Goal: Task Accomplishment & Management: Manage account settings

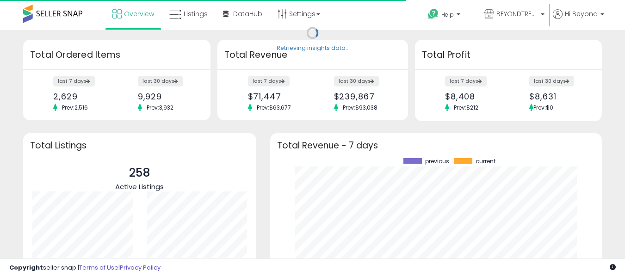
scroll to position [129, 314]
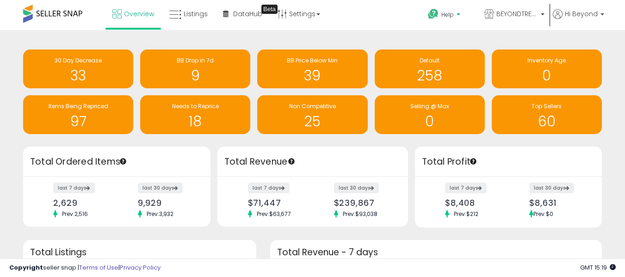
click at [433, 14] on icon at bounding box center [434, 14] width 12 height 12
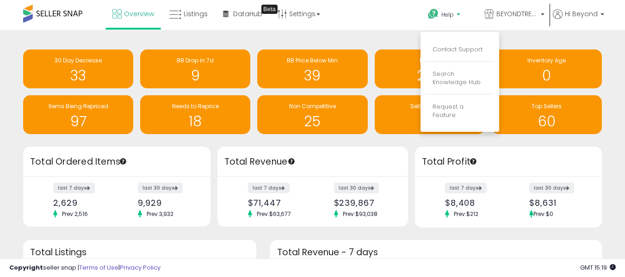
click at [436, 64] on li "Search Knowledge Hub" at bounding box center [460, 78] width 69 height 31
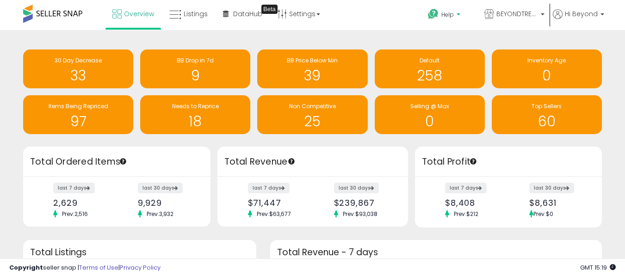
click at [442, 11] on span "Help" at bounding box center [448, 15] width 12 height 8
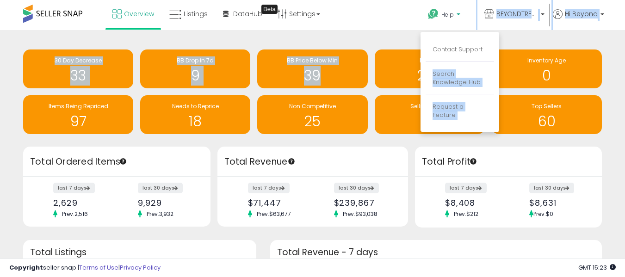
drag, startPoint x: 489, startPoint y: 50, endPoint x: 366, endPoint y: 39, distance: 123.2
click at [366, 39] on div "Unable to login Retrieving listings data.. has not yet accepted the Terms of Us…" at bounding box center [312, 236] width 625 height 473
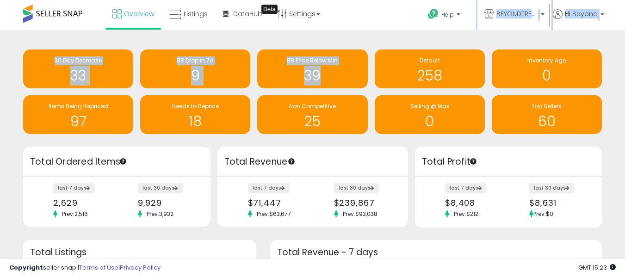
click at [366, 39] on div "Retrieving insights data.. 30 Day Decrease 33 BB Drop in 7d 9 BB Price Below Mi…" at bounding box center [312, 251] width 625 height 443
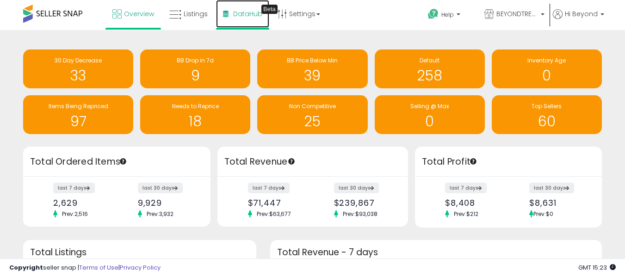
click at [256, 7] on link "DataHub Beta" at bounding box center [242, 14] width 53 height 28
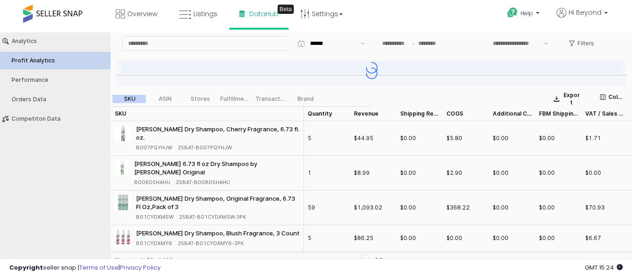
type input "***"
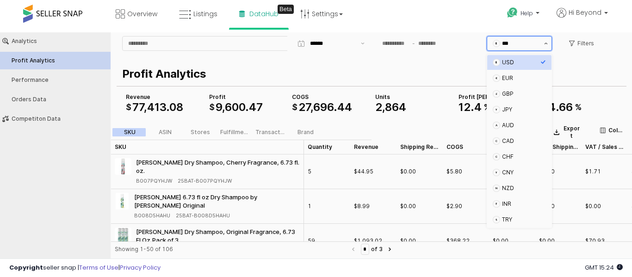
click at [546, 46] on button "Show suggestions" at bounding box center [546, 44] width 11 height 14
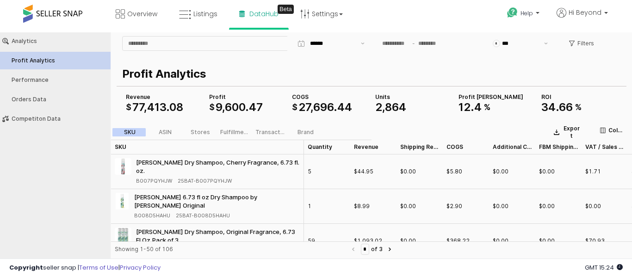
click at [433, 59] on div "$ *** Filters" at bounding box center [372, 47] width 506 height 26
click at [126, 17] on link "Overview" at bounding box center [137, 14] width 56 height 28
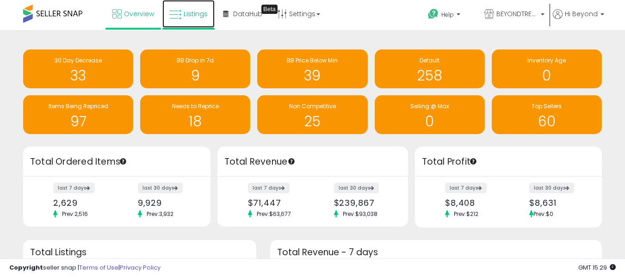
click at [200, 7] on link "Listings" at bounding box center [188, 14] width 52 height 28
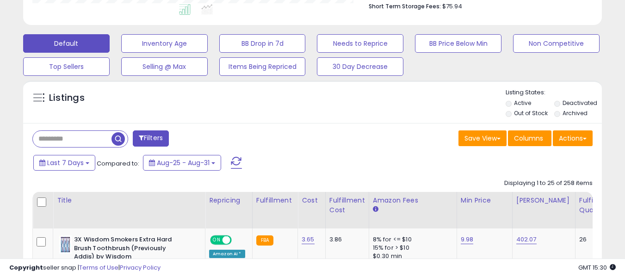
scroll to position [258, 0]
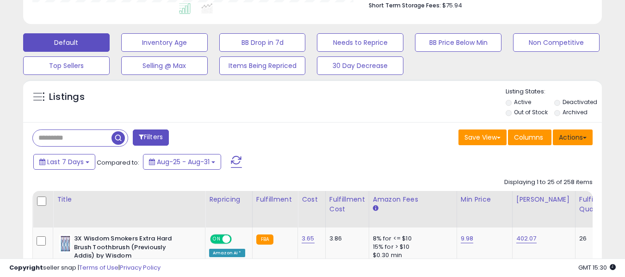
click at [577, 137] on button "Actions" at bounding box center [573, 138] width 40 height 16
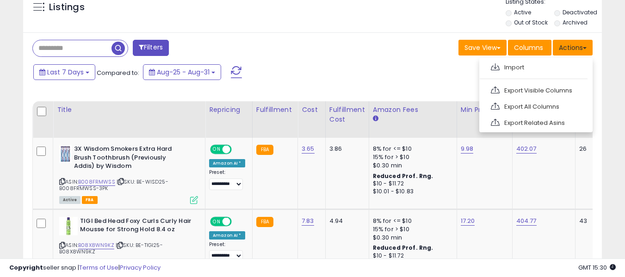
scroll to position [349, 0]
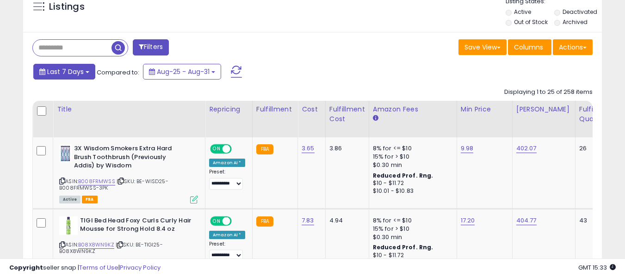
click at [84, 68] on button "Last 7 Days" at bounding box center [64, 72] width 62 height 16
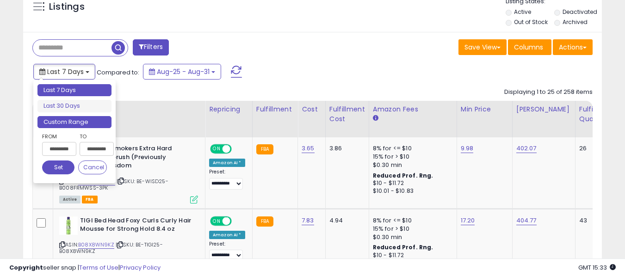
type input "**********"
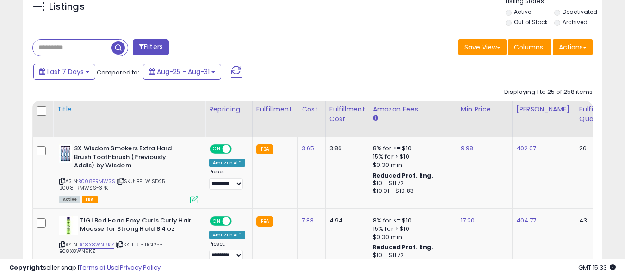
click at [176, 121] on th "Title" at bounding box center [129, 119] width 152 height 37
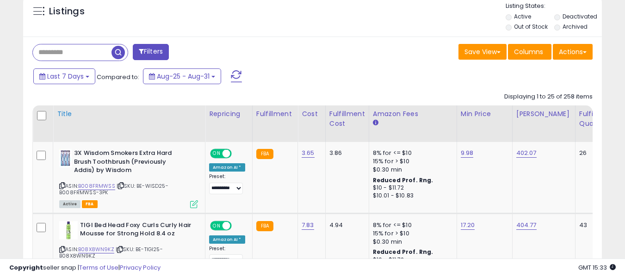
scroll to position [344, 0]
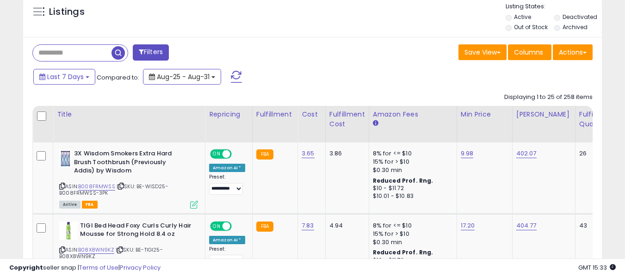
drag, startPoint x: 168, startPoint y: 82, endPoint x: 196, endPoint y: 88, distance: 29.4
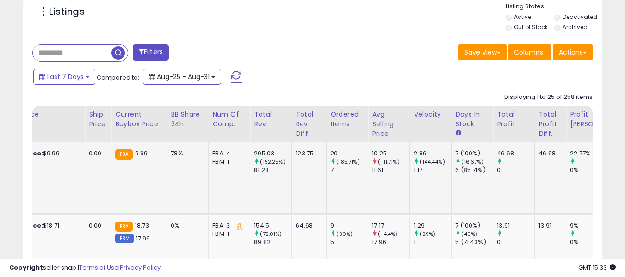
scroll to position [0, 643]
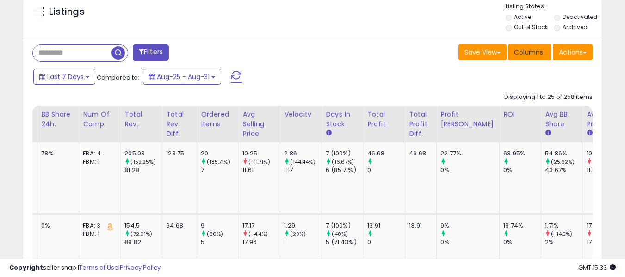
click at [526, 45] on button "Columns" at bounding box center [530, 52] width 44 height 16
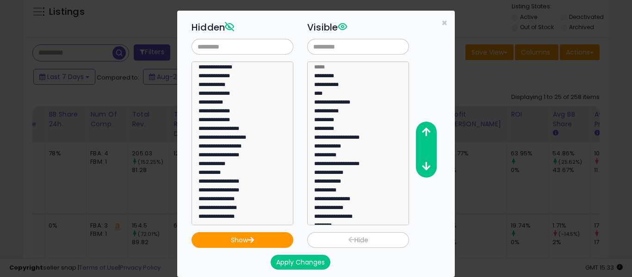
click at [437, 22] on div "**********" at bounding box center [324, 121] width 278 height 207
click at [442, 22] on span "×" at bounding box center [445, 22] width 6 height 13
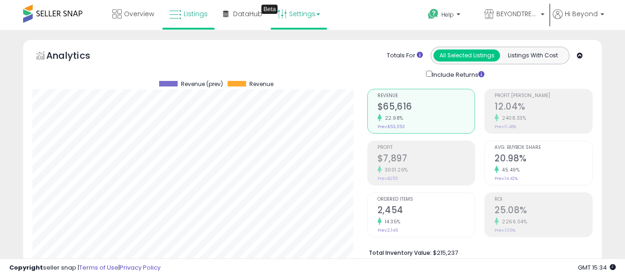
click at [327, 15] on link "Settings" at bounding box center [299, 14] width 56 height 28
click at [325, 52] on li "Store settings" at bounding box center [310, 47] width 69 height 23
click at [316, 11] on link "Settings" at bounding box center [299, 14] width 56 height 28
click at [323, 49] on link "Store settings" at bounding box center [304, 47] width 42 height 9
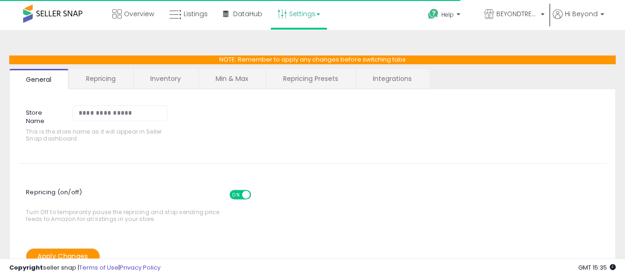
select select "*********"
select select "**********"
select select "******"
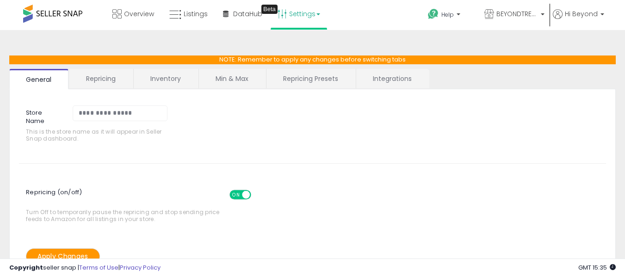
click at [300, 76] on link "Repricing Presets" at bounding box center [311, 78] width 88 height 19
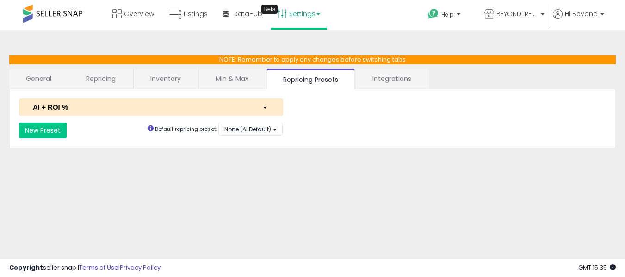
click at [272, 105] on div "button" at bounding box center [266, 107] width 21 height 10
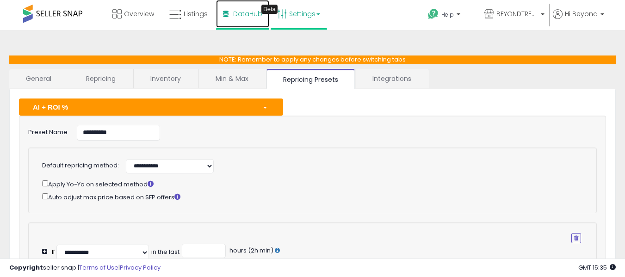
click at [257, 24] on link "DataHub Beta" at bounding box center [242, 14] width 53 height 28
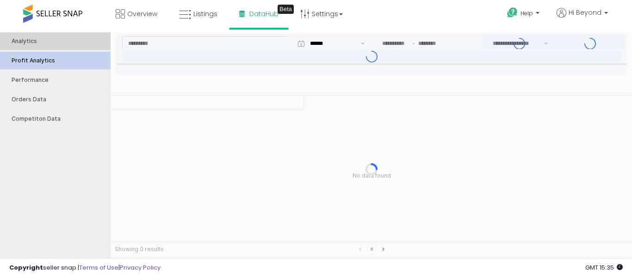
type input "***"
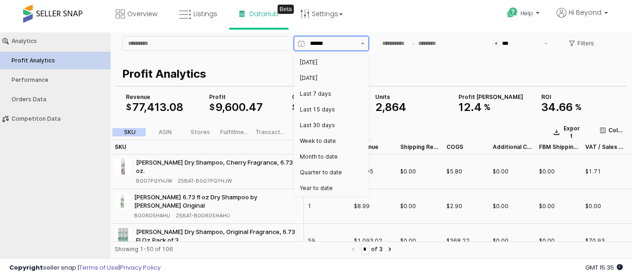
click at [360, 41] on button "Show suggestions" at bounding box center [362, 44] width 11 height 14
click at [321, 78] on div "Yesterday" at bounding box center [328, 78] width 57 height 7
type input "*********"
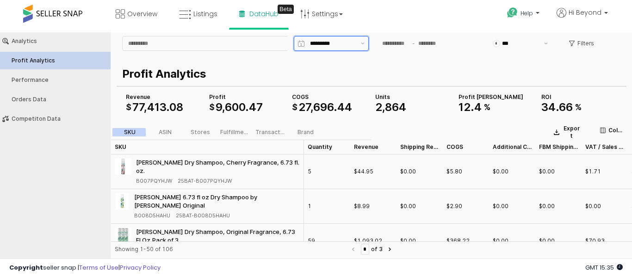
type input "**********"
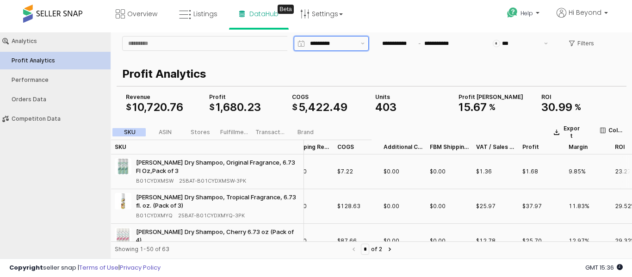
scroll to position [0, 144]
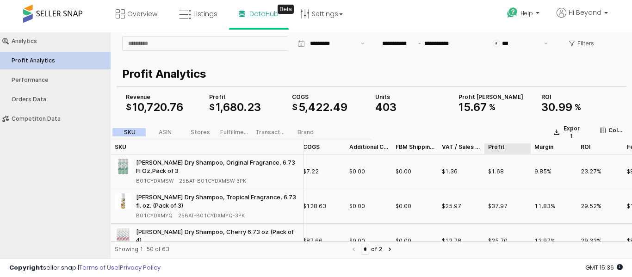
click at [500, 145] on div "Profit Profit" at bounding box center [508, 147] width 46 height 15
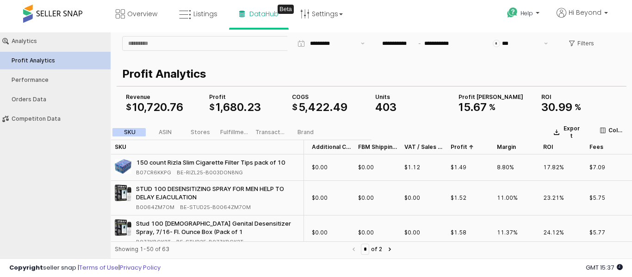
scroll to position [0, 188]
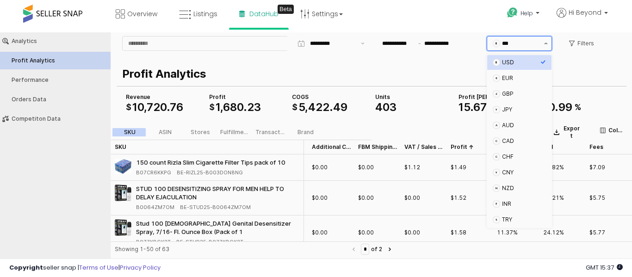
click at [545, 44] on icon "Show suggestions" at bounding box center [546, 44] width 3 height 2
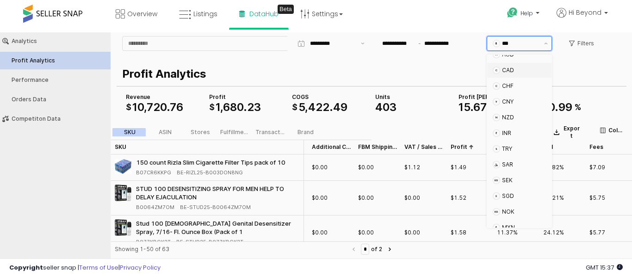
scroll to position [0, 0]
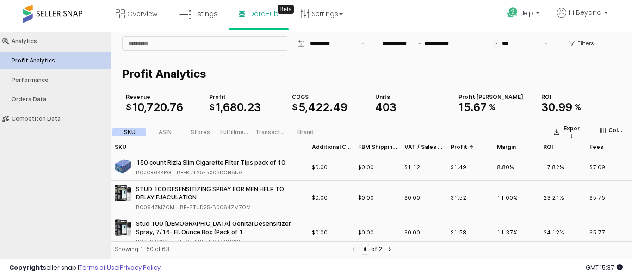
click at [448, 73] on p "Profit Analytics" at bounding box center [369, 74] width 495 height 17
click at [29, 80] on div "Performance" at bounding box center [60, 80] width 97 height 6
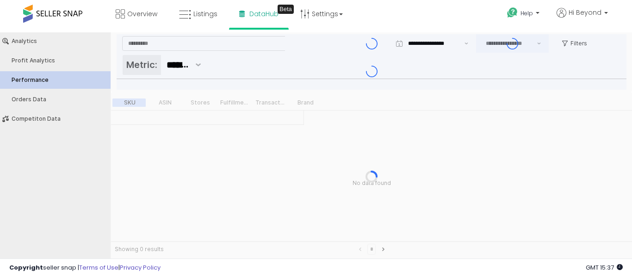
type input "***"
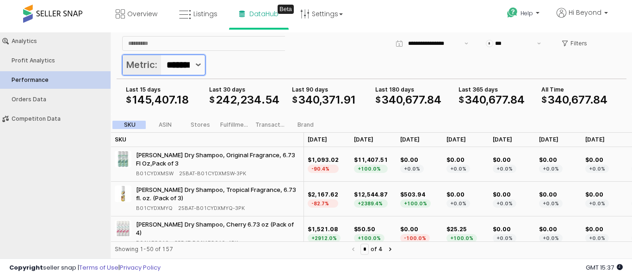
scroll to position [0, 19]
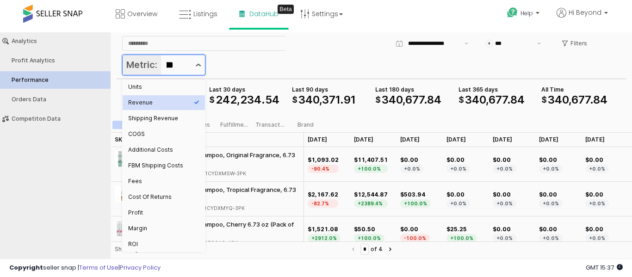
click at [194, 66] on button "Show suggestions" at bounding box center [198, 65] width 13 height 20
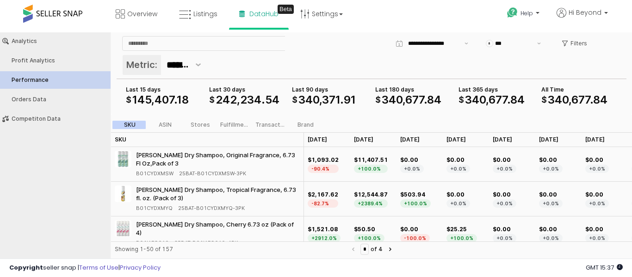
scroll to position [0, 10]
click at [254, 71] on div "Metric: *******" at bounding box center [371, 66] width 499 height 22
click at [48, 100] on div "Orders Data" at bounding box center [60, 99] width 97 height 6
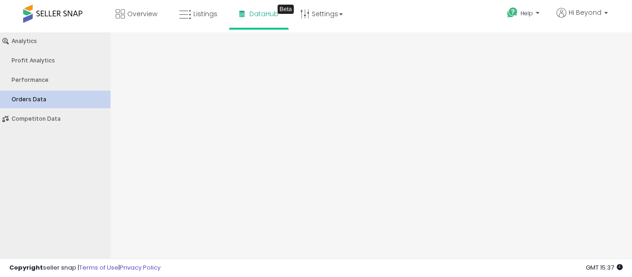
click at [48, 100] on div "Orders Data" at bounding box center [60, 99] width 97 height 6
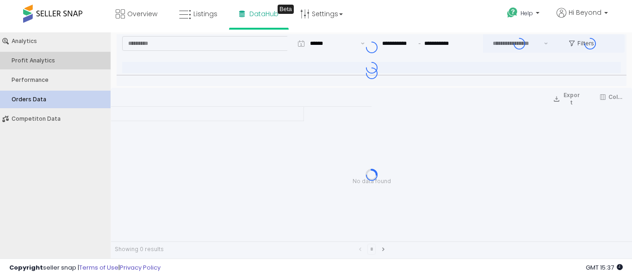
click at [45, 55] on button "Profit Analytics" at bounding box center [55, 61] width 117 height 18
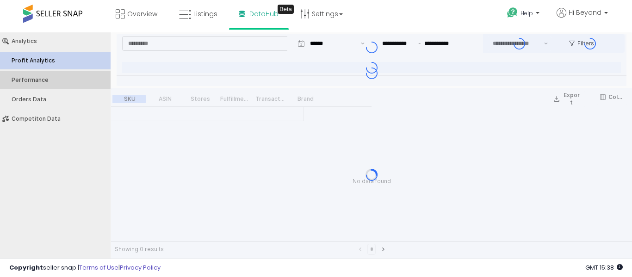
type input "***"
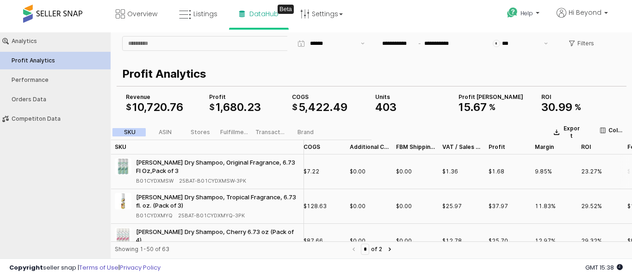
scroll to position [0, 144]
click at [500, 146] on div "Profit Profit" at bounding box center [508, 147] width 46 height 15
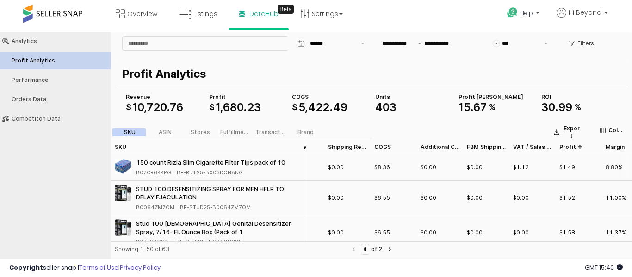
scroll to position [0, 75]
click at [568, 144] on div "Profit Profit" at bounding box center [576, 147] width 46 height 15
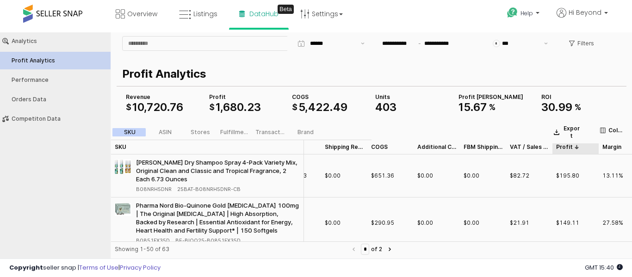
click at [568, 144] on div "Profit Profit" at bounding box center [576, 147] width 46 height 15
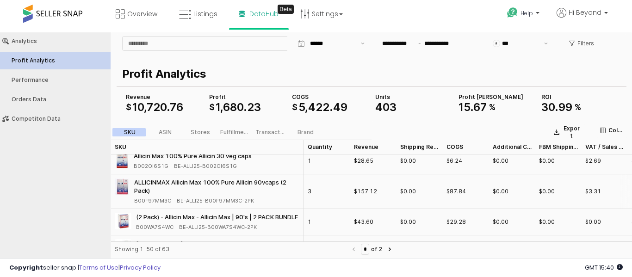
scroll to position [396, 0]
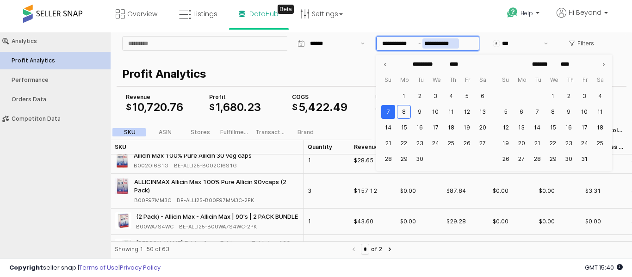
click at [424, 40] on input "**********" at bounding box center [441, 43] width 37 height 10
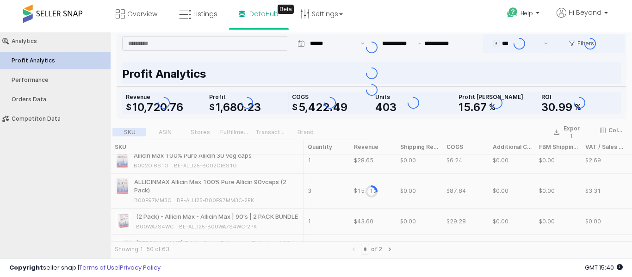
click at [337, 70] on div "Profit Analytics COGS $ 5 , 422 . 49 Revenue $ 10 , 720 . 76 Profit $ 1 , 680 .…" at bounding box center [372, 89] width 510 height 59
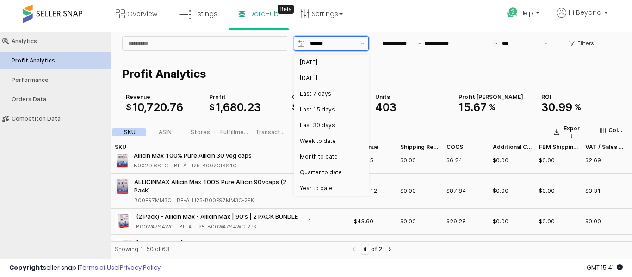
click at [355, 39] on input "App Frame" at bounding box center [332, 43] width 45 height 9
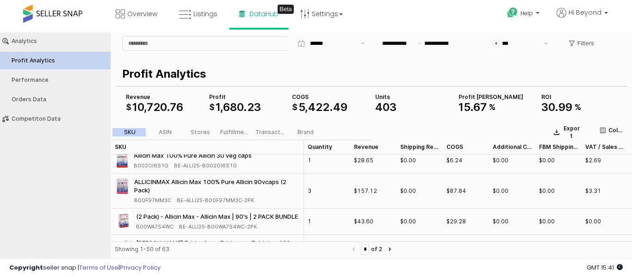
click at [392, 58] on div "**********" at bounding box center [372, 47] width 506 height 26
click at [43, 91] on button "Orders Data" at bounding box center [55, 100] width 117 height 18
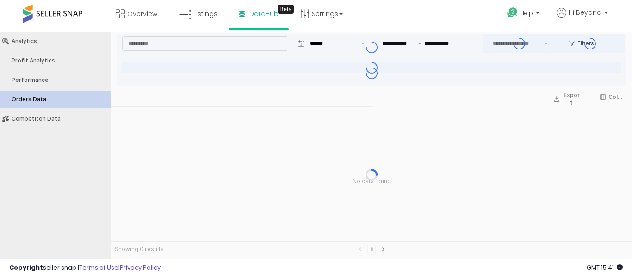
type input "***"
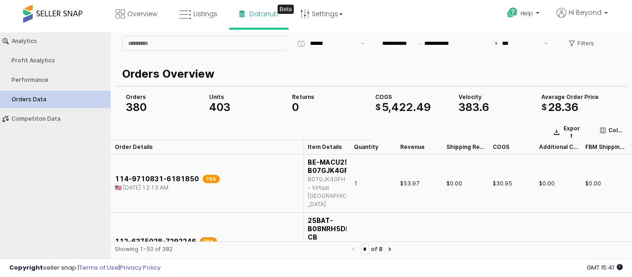
click at [40, 51] on div "Analytics Profit Analytics Performance Orders Data Competiton Data" at bounding box center [55, 79] width 117 height 95
click at [40, 58] on div "Profit Analytics" at bounding box center [60, 60] width 97 height 6
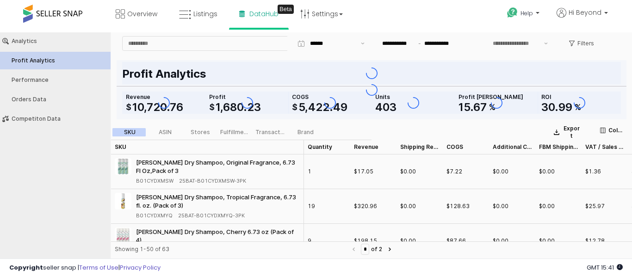
type input "***"
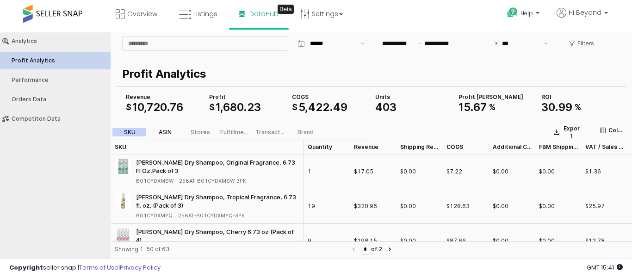
click at [156, 136] on label "ASIN" at bounding box center [165, 132] width 35 height 8
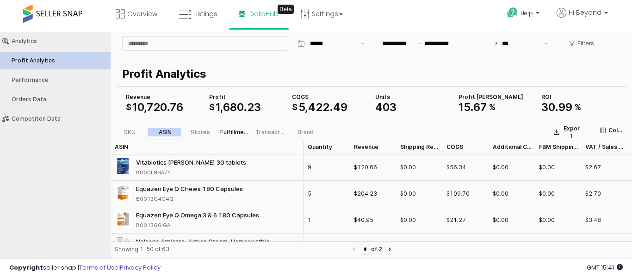
click at [235, 130] on div "Fulfillment" at bounding box center [235, 132] width 30 height 6
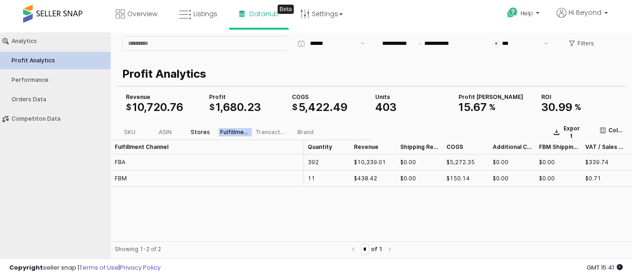
click at [201, 132] on div "Stores" at bounding box center [200, 132] width 19 height 6
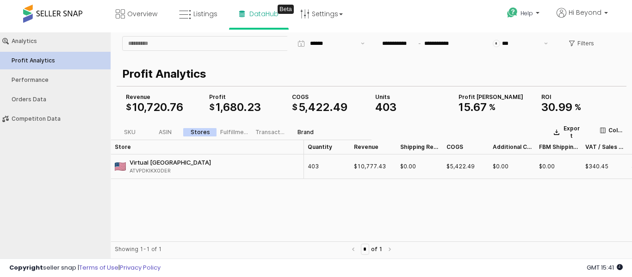
click at [303, 132] on div "Brand" at bounding box center [306, 132] width 16 height 6
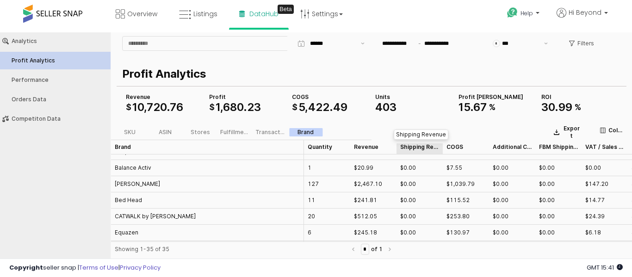
scroll to position [0, 0]
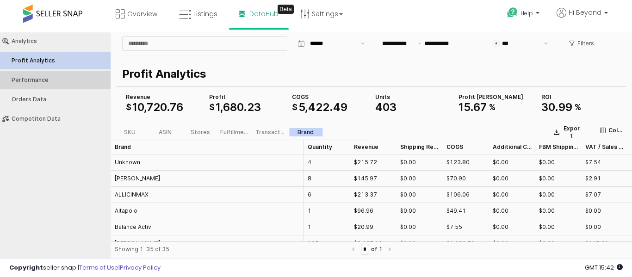
click at [48, 78] on div "Performance" at bounding box center [60, 80] width 97 height 6
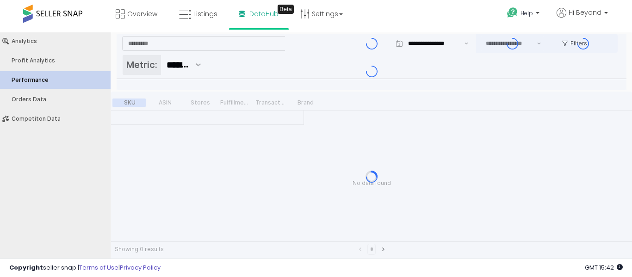
type input "***"
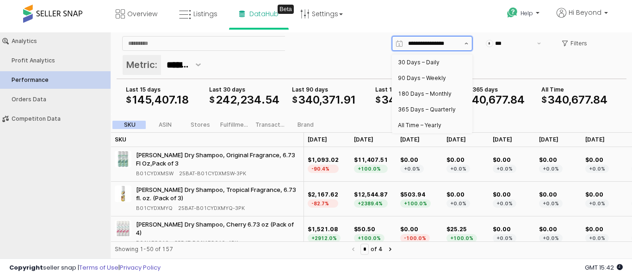
click at [466, 40] on button "Show suggestions" at bounding box center [466, 44] width 11 height 14
click at [452, 59] on div "30 Days – Daily" at bounding box center [429, 62] width 63 height 7
type input "**********"
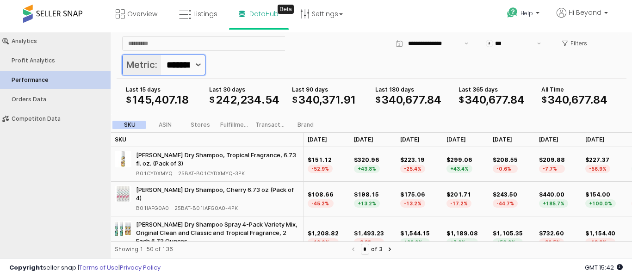
scroll to position [0, 19]
click at [201, 62] on button "Show suggestions" at bounding box center [198, 65] width 13 height 20
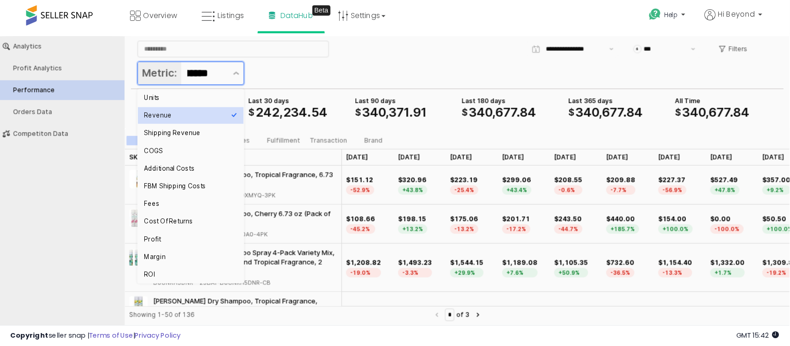
scroll to position [0, 0]
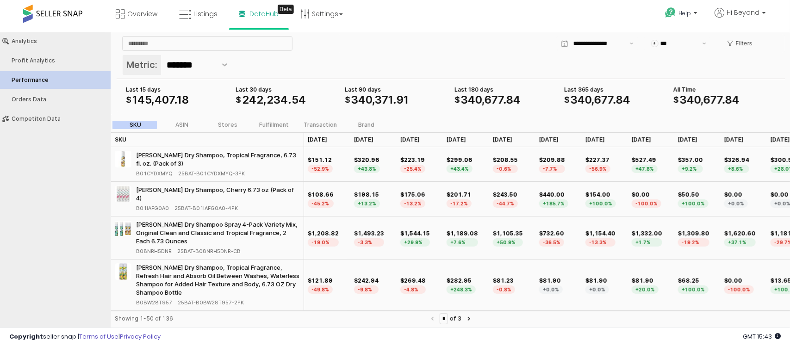
click at [505, 59] on div "Metric: *******" at bounding box center [450, 65] width 657 height 22
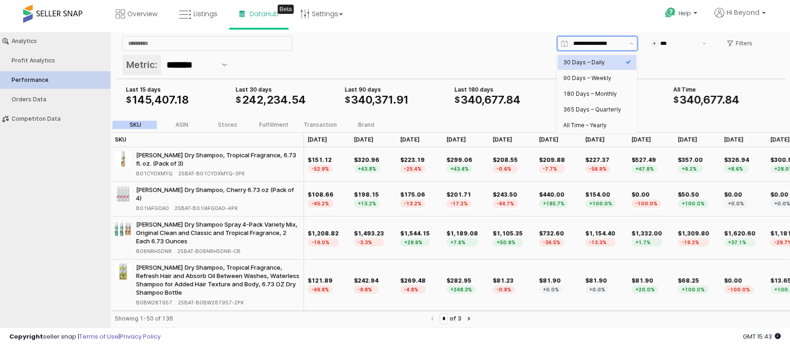
click at [591, 44] on input "**********" at bounding box center [599, 42] width 51 height 9
click at [369, 121] on div "Brand" at bounding box center [366, 124] width 16 height 6
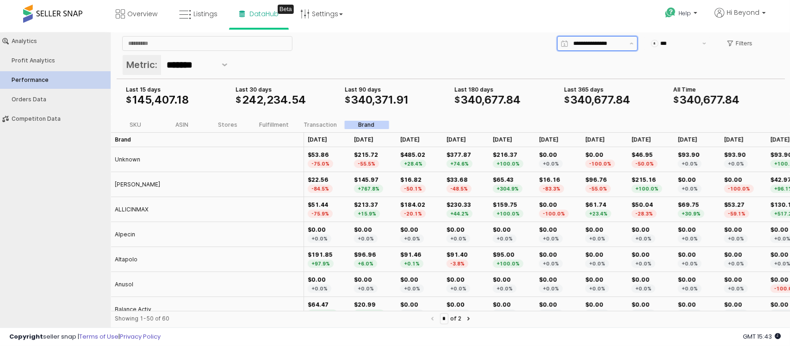
click at [587, 40] on input "**********" at bounding box center [599, 42] width 51 height 9
click at [512, 40] on div "**********" at bounding box center [561, 43] width 443 height 19
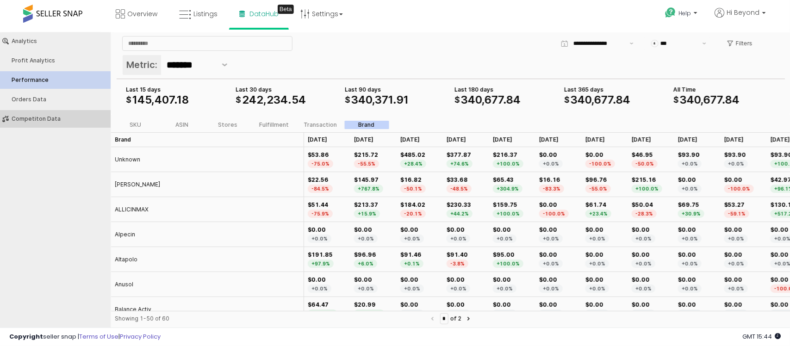
click at [46, 112] on button "Competiton Data" at bounding box center [55, 119] width 117 height 18
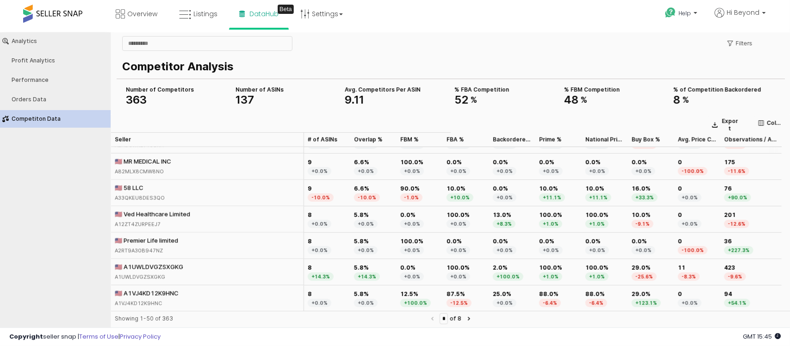
scroll to position [588, 0]
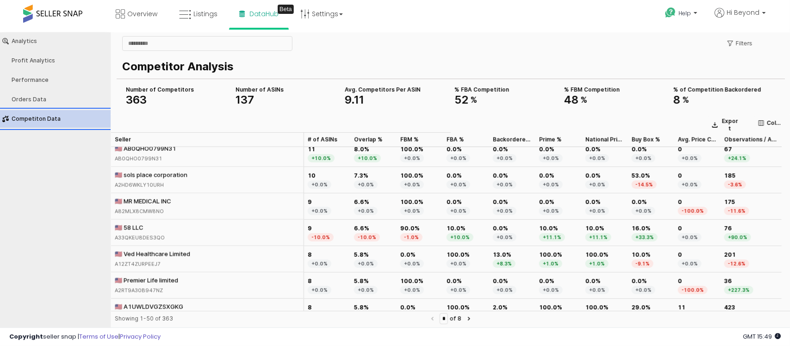
drag, startPoint x: 565, startPoint y: 0, endPoint x: 548, endPoint y: 25, distance: 30.9
click at [548, 25] on div "Help Contact Support Search Knowledge Hub Request a Feature Hi Beyond" at bounding box center [645, 19] width 261 height 39
drag, startPoint x: 575, startPoint y: 79, endPoint x: 639, endPoint y: 65, distance: 65.3
click at [632, 65] on p "Competitor Analysis" at bounding box center [449, 66] width 654 height 17
drag, startPoint x: 435, startPoint y: 32, endPoint x: 563, endPoint y: 32, distance: 127.8
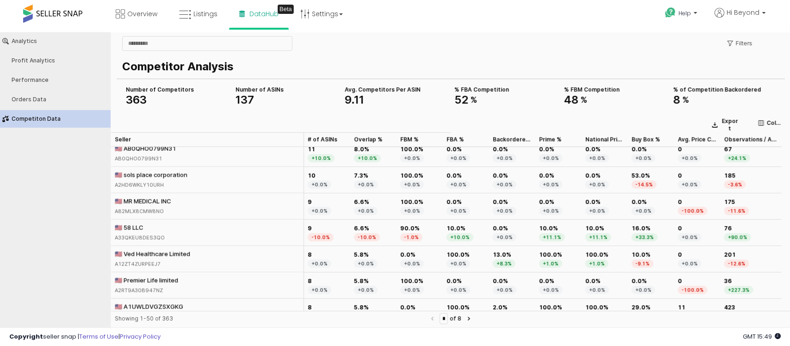
click at [612, 42] on div "Filters" at bounding box center [561, 43] width 443 height 19
click at [513, 17] on div "Overview Listings Beta" at bounding box center [254, 19] width 522 height 39
click at [21, 41] on div "Analytics" at bounding box center [60, 40] width 97 height 6
click at [28, 40] on div "Analytics" at bounding box center [60, 40] width 97 height 6
click at [28, 100] on div "Orders Data" at bounding box center [60, 99] width 97 height 6
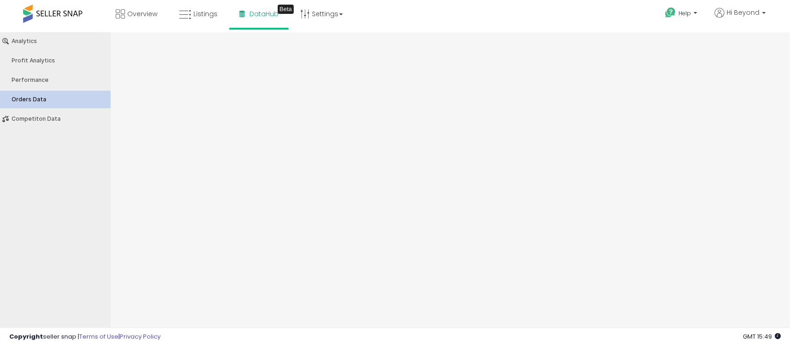
click at [28, 100] on div "Orders Data" at bounding box center [60, 99] width 97 height 6
click at [21, 37] on div "Analytics" at bounding box center [60, 40] width 97 height 6
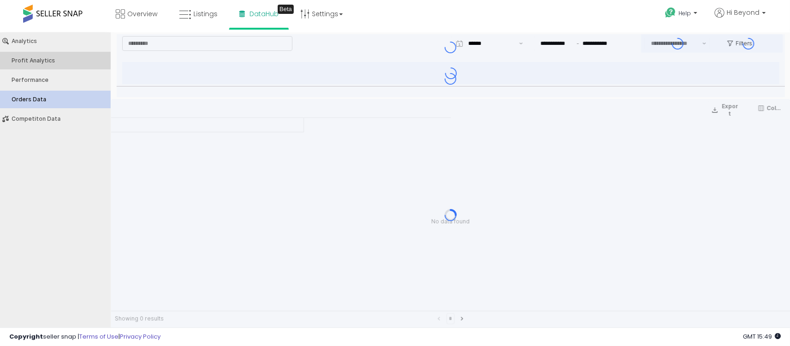
click at [24, 59] on div "Profit Analytics" at bounding box center [60, 60] width 97 height 6
type input "***"
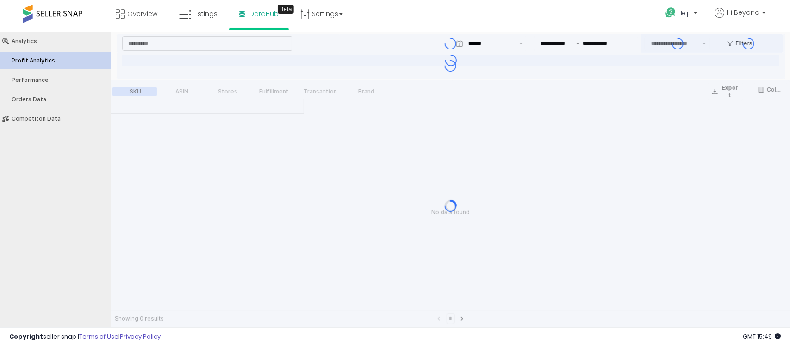
type input "***"
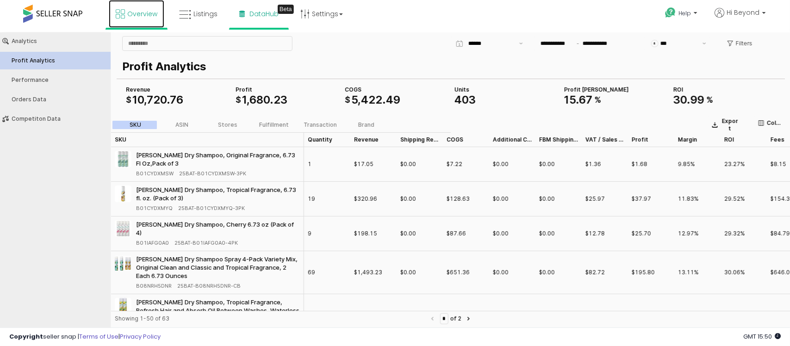
click at [131, 18] on span "Overview" at bounding box center [142, 13] width 30 height 9
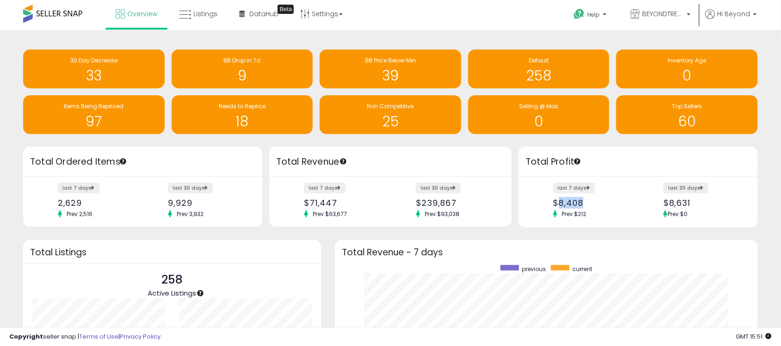
drag, startPoint x: 557, startPoint y: 200, endPoint x: 591, endPoint y: 201, distance: 34.3
click at [591, 201] on div "$8,408" at bounding box center [593, 203] width 78 height 10
click at [592, 203] on div "$8,408" at bounding box center [593, 203] width 78 height 10
click at [584, 203] on div "$8,408" at bounding box center [593, 203] width 78 height 10
click at [589, 200] on div "$8,408" at bounding box center [593, 203] width 78 height 10
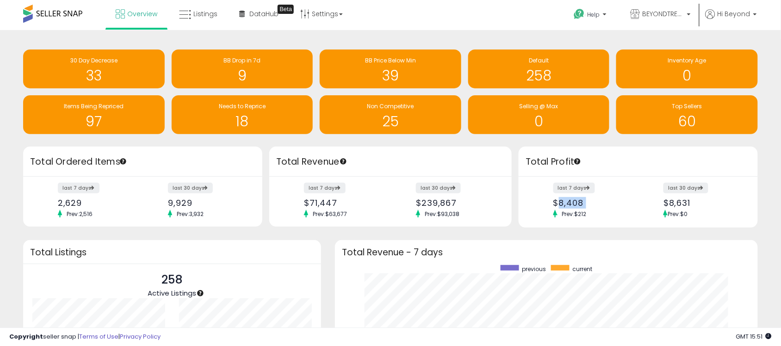
drag, startPoint x: 589, startPoint y: 200, endPoint x: 568, endPoint y: 204, distance: 21.7
click at [568, 204] on div "$8,408" at bounding box center [593, 203] width 78 height 10
click at [196, 21] on link "Listings" at bounding box center [198, 14] width 52 height 28
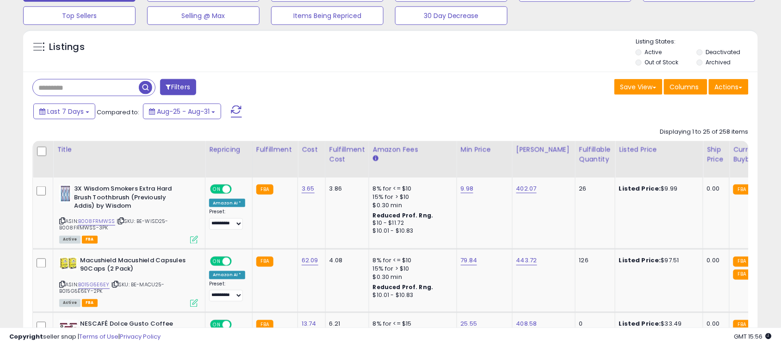
scroll to position [270, 0]
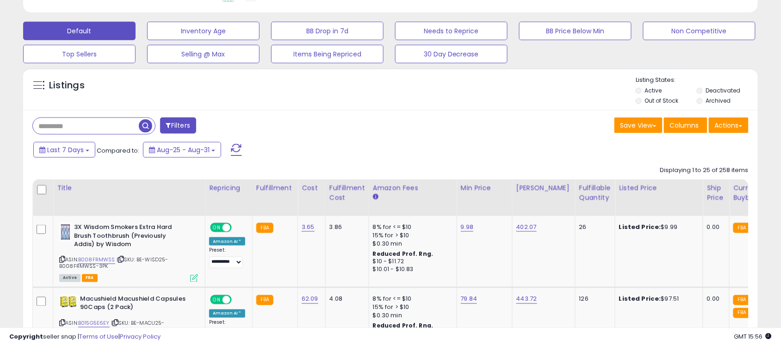
click at [207, 160] on div "Last 7 Days Compared to: Aug-25 - Aug-31" at bounding box center [299, 151] width 537 height 21
click at [213, 152] on button "Aug-25 - Aug-31" at bounding box center [182, 150] width 78 height 16
click at [75, 144] on button "Last 7 Days" at bounding box center [64, 150] width 62 height 16
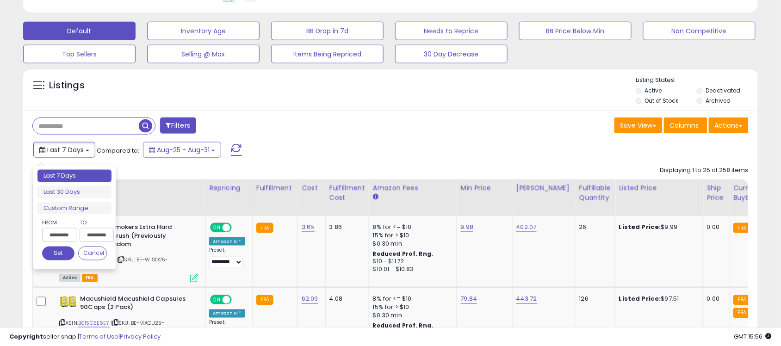
type input "**********"
click at [65, 175] on li "Last 7 Days" at bounding box center [74, 176] width 74 height 12
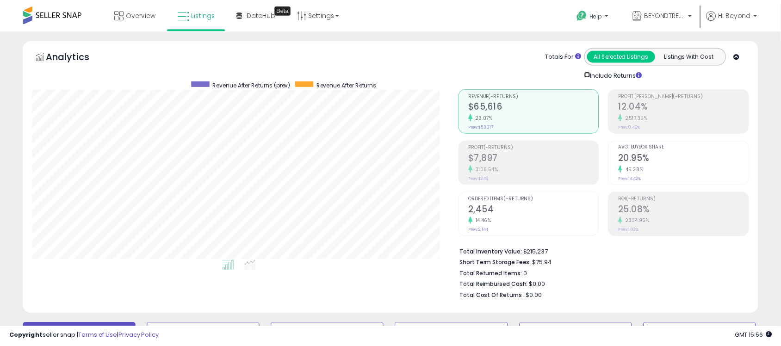
scroll to position [462772, 462535]
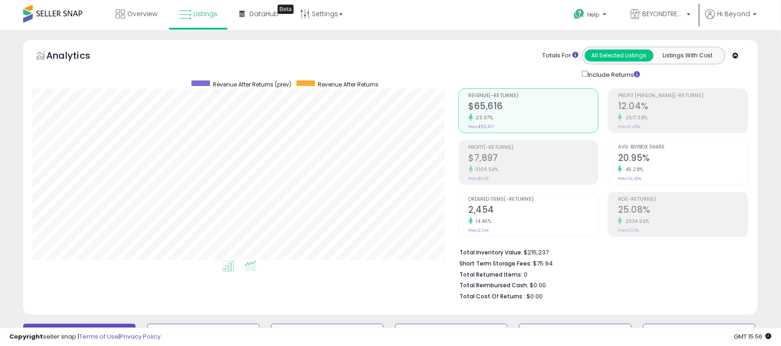
click at [256, 268] on icon at bounding box center [251, 266] width 12 height 11
click at [700, 56] on button "Listings With Cost" at bounding box center [688, 56] width 69 height 12
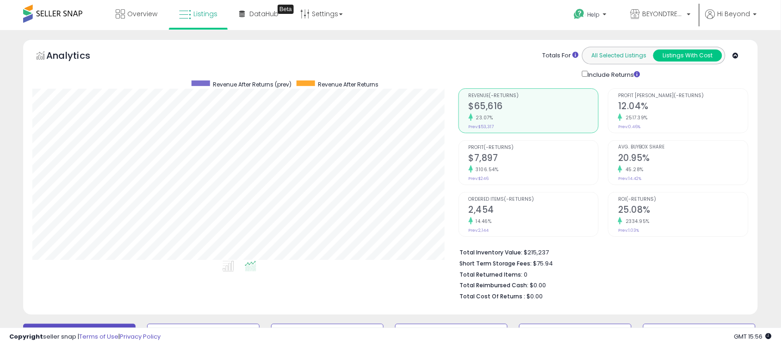
click at [606, 57] on button "All Selected Listings" at bounding box center [619, 56] width 69 height 12
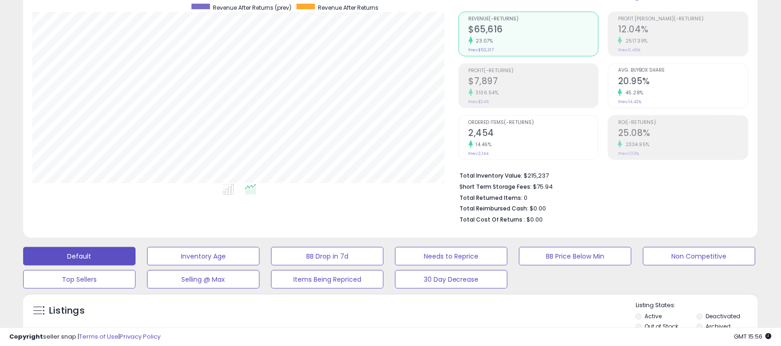
scroll to position [0, 0]
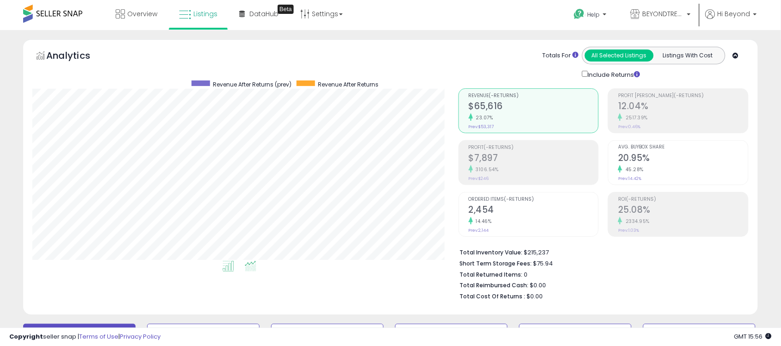
click at [229, 274] on li at bounding box center [228, 268] width 21 height 16
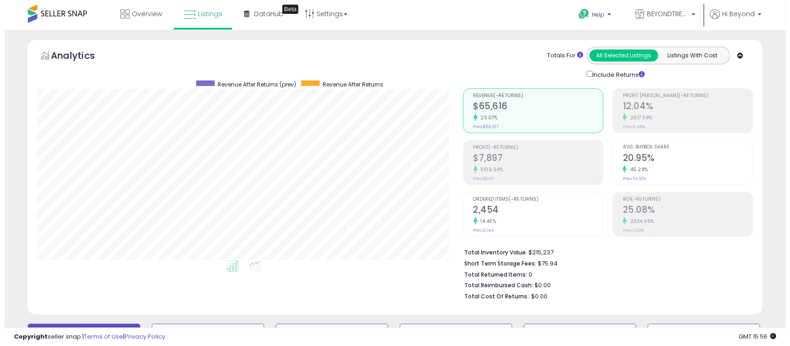
scroll to position [190, 426]
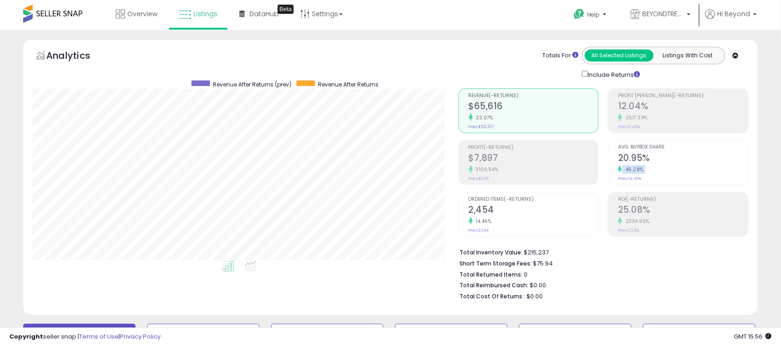
drag, startPoint x: 659, startPoint y: 164, endPoint x: 607, endPoint y: 149, distance: 54.1
click at [607, 149] on div "Profit Margin (-Returns) 12.04% 2517.39% Prev: 0.46% Avg. Buybox Share 20.95% 4…" at bounding box center [676, 162] width 145 height 149
drag, startPoint x: 662, startPoint y: 212, endPoint x: 614, endPoint y: 210, distance: 48.2
click at [614, 210] on li "ROI (-Returns) 25.08% 2334.95% Prev: 1.03%" at bounding box center [678, 214] width 141 height 45
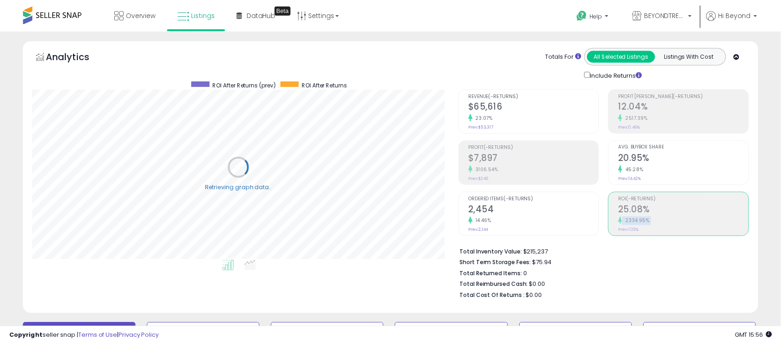
scroll to position [0, 0]
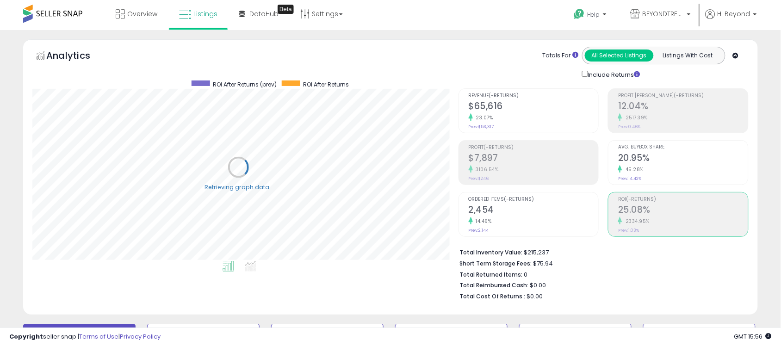
click at [625, 281] on li "Total Reimbursed Cash: $0.00" at bounding box center [601, 284] width 282 height 11
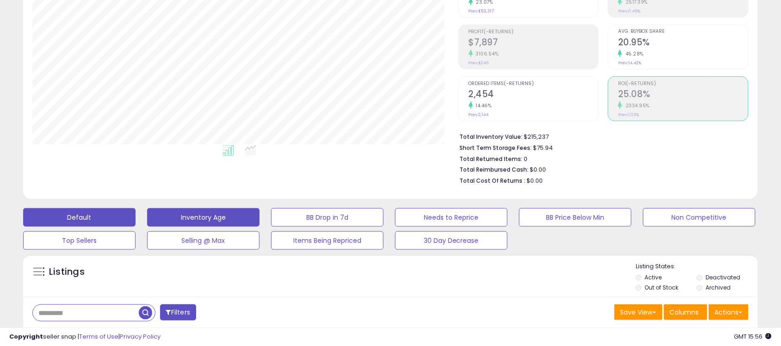
click at [232, 219] on button "Inventory Age" at bounding box center [203, 217] width 112 height 19
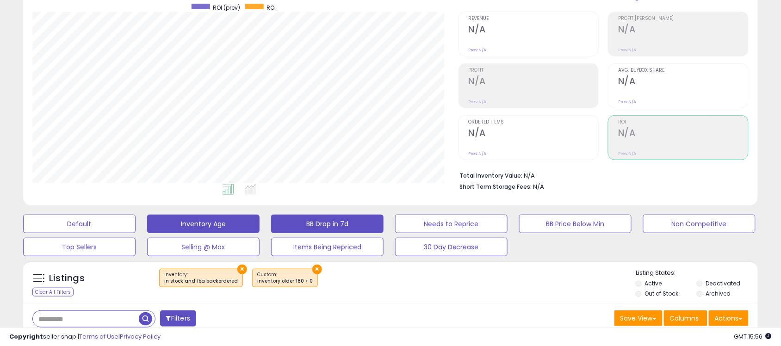
click at [344, 231] on button "BB Drop in 7d" at bounding box center [327, 224] width 112 height 19
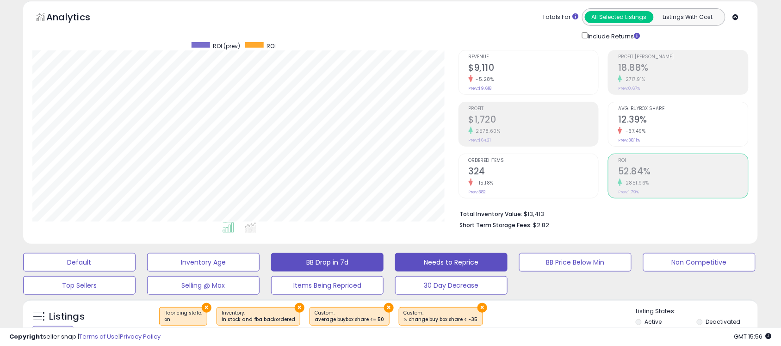
click at [420, 254] on button "Needs to Reprice" at bounding box center [451, 262] width 112 height 19
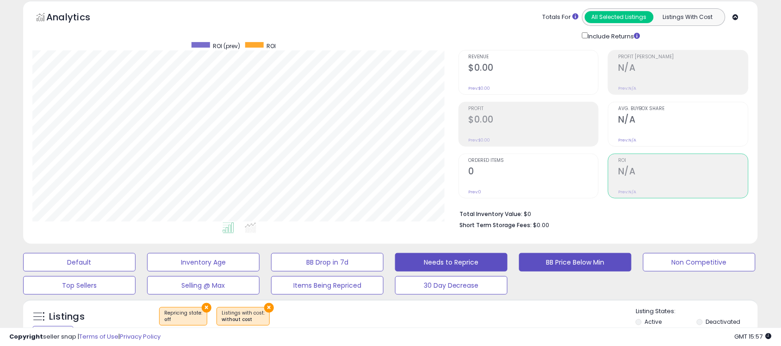
click at [561, 262] on button "BB Price Below Min" at bounding box center [575, 262] width 112 height 19
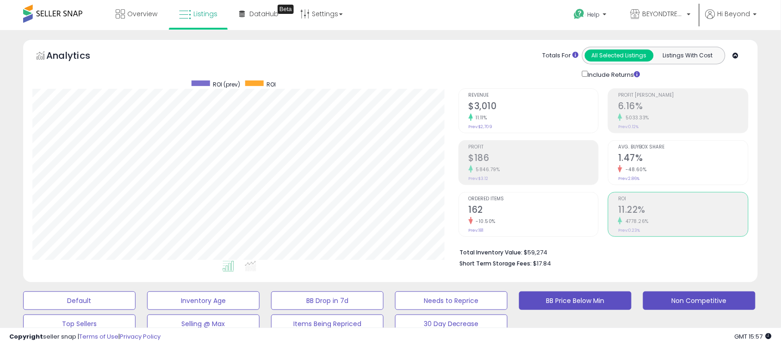
click at [669, 302] on button "Non Competitive" at bounding box center [700, 301] width 112 height 19
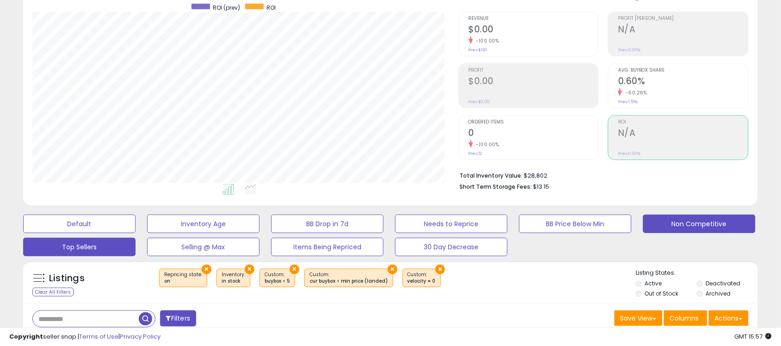
click at [80, 247] on button "Top Sellers" at bounding box center [79, 247] width 112 height 19
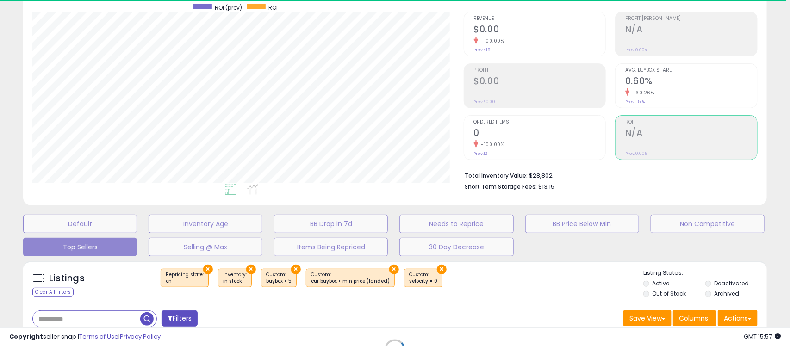
select select "**"
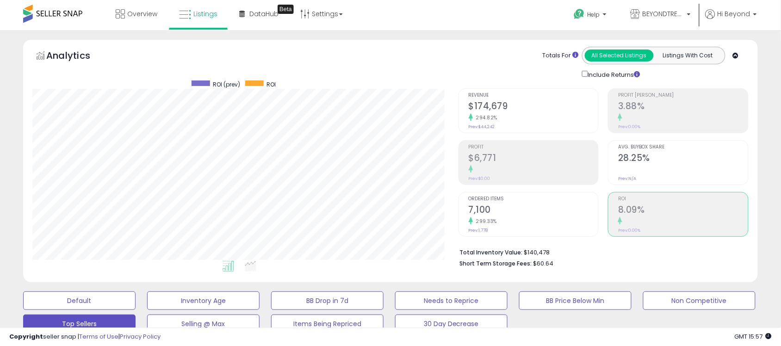
click at [734, 56] on icon at bounding box center [736, 56] width 6 height 6
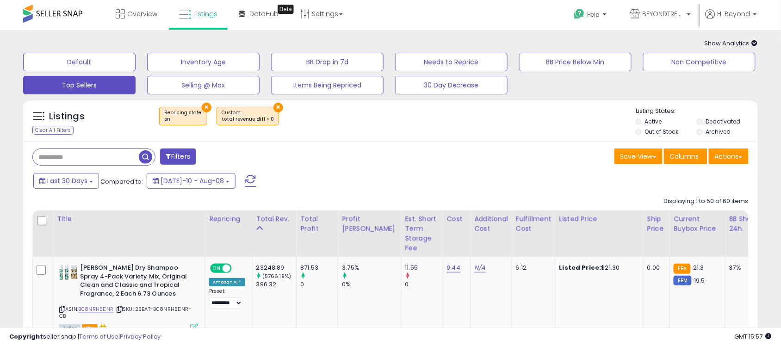
click at [722, 39] on span "Show Analytics" at bounding box center [731, 43] width 53 height 9
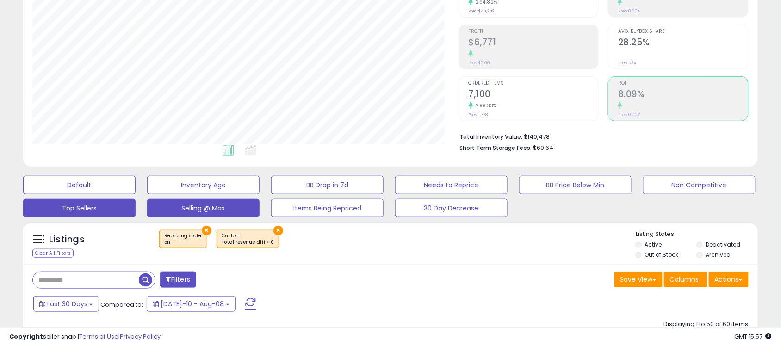
click at [223, 200] on button "Selling @ Max" at bounding box center [203, 208] width 112 height 19
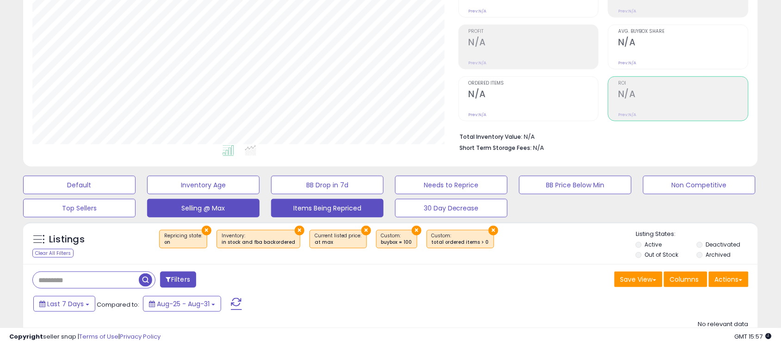
click at [343, 208] on button "Items Being Repriced" at bounding box center [327, 208] width 112 height 19
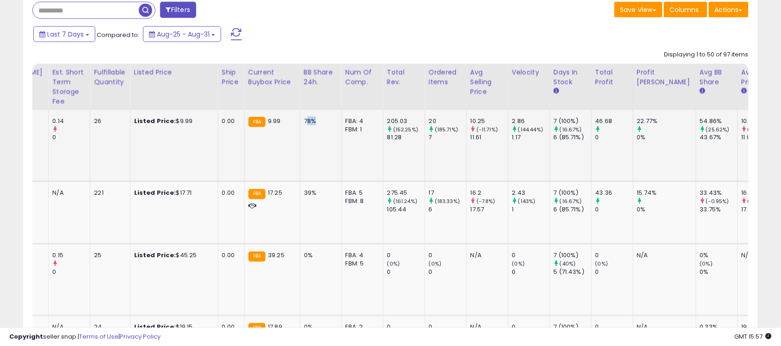
drag, startPoint x: 297, startPoint y: 121, endPoint x: 307, endPoint y: 121, distance: 10.2
click at [307, 121] on div "78%" at bounding box center [319, 121] width 31 height 8
drag, startPoint x: 459, startPoint y: 118, endPoint x: 482, endPoint y: 121, distance: 23.4
click at [482, 121] on td "10.25 (-11.71%) 11.61" at bounding box center [488, 145] width 42 height 71
drag, startPoint x: 500, startPoint y: 119, endPoint x: 516, endPoint y: 119, distance: 15.7
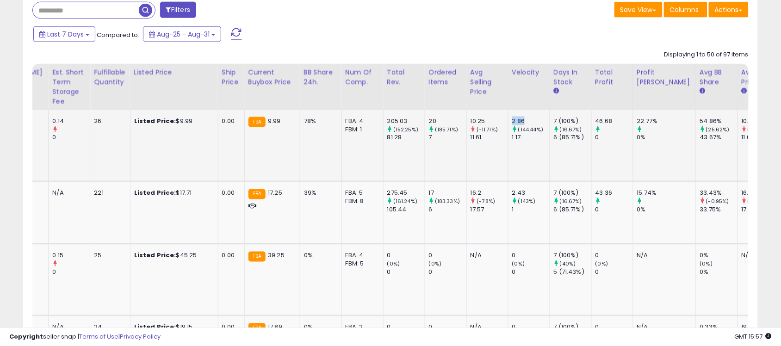
click at [516, 119] on td "2.86 (144.44%) 1.17" at bounding box center [529, 145] width 42 height 71
drag, startPoint x: 543, startPoint y: 119, endPoint x: 570, endPoint y: 121, distance: 27.5
click at [570, 121] on td "7 (100%) (16.67%) 6 (85.71%)" at bounding box center [571, 145] width 42 height 71
click at [563, 145] on td "7 (100%) (16.67%) 6 (85.71%)" at bounding box center [571, 145] width 42 height 71
drag, startPoint x: 586, startPoint y: 119, endPoint x: 602, endPoint y: 121, distance: 16.4
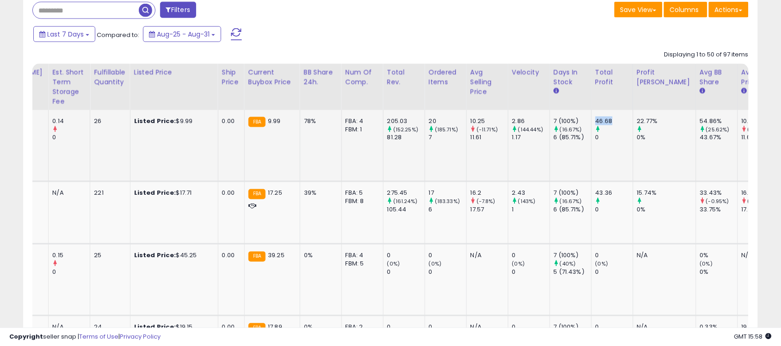
click at [602, 121] on div "46.68" at bounding box center [614, 121] width 37 height 8
drag, startPoint x: 690, startPoint y: 123, endPoint x: 668, endPoint y: 123, distance: 22.7
click at [696, 123] on td "54.86% (25.62%) 43.67%" at bounding box center [717, 145] width 42 height 71
click at [663, 160] on td "22.77% 0%" at bounding box center [664, 145] width 63 height 71
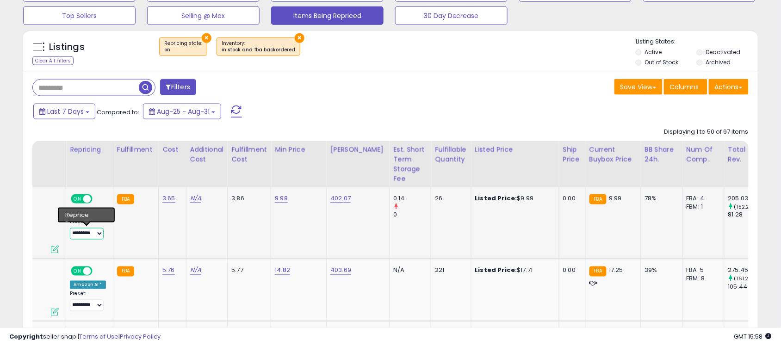
click at [91, 233] on select "**********" at bounding box center [87, 234] width 34 height 12
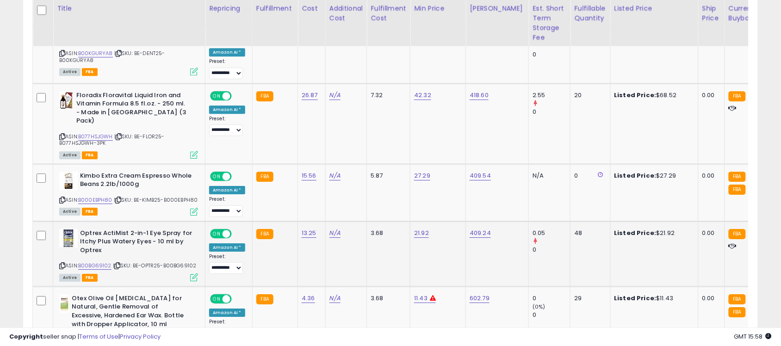
click at [190, 274] on div "Active FBA" at bounding box center [128, 277] width 139 height 6
click at [193, 274] on icon at bounding box center [194, 278] width 8 height 8
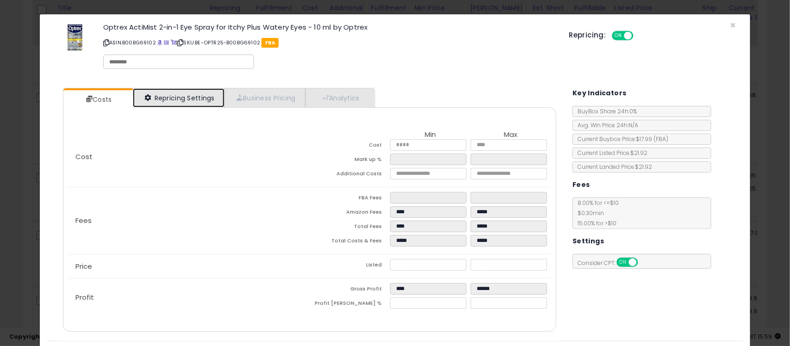
click at [173, 96] on link "Repricing Settings" at bounding box center [179, 97] width 92 height 19
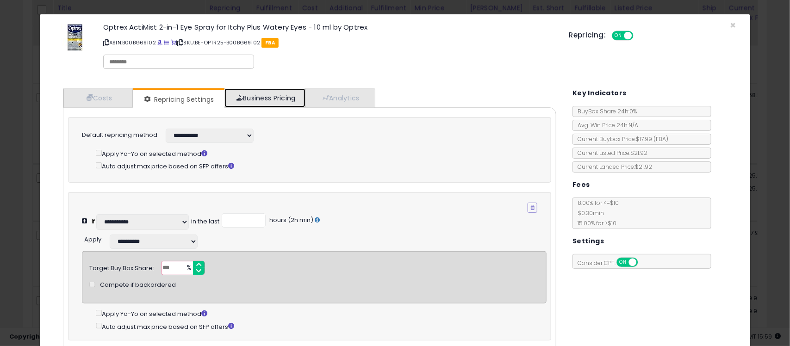
click at [265, 98] on link "Business Pricing" at bounding box center [265, 97] width 81 height 19
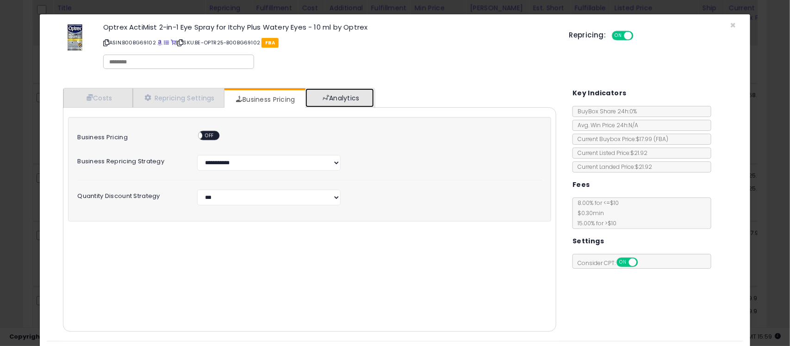
click at [353, 88] on link "Analytics" at bounding box center [340, 97] width 69 height 19
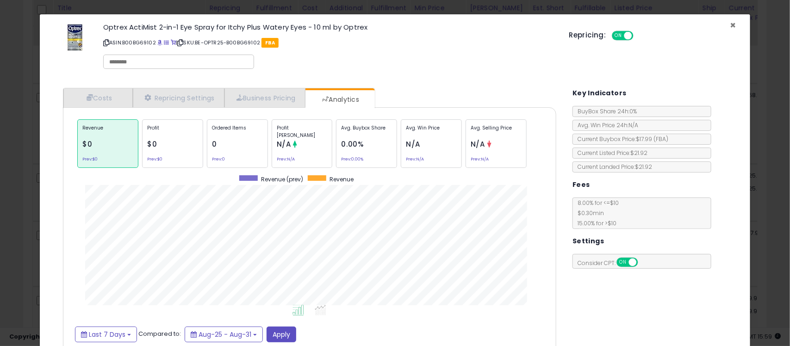
click at [731, 26] on span "×" at bounding box center [734, 25] width 6 height 13
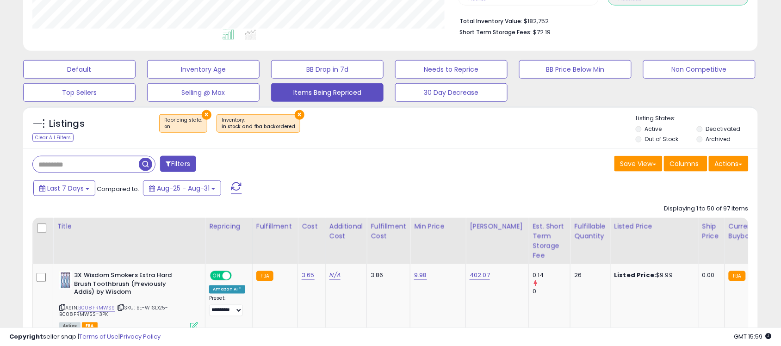
click at [295, 115] on button "×" at bounding box center [300, 115] width 10 height 10
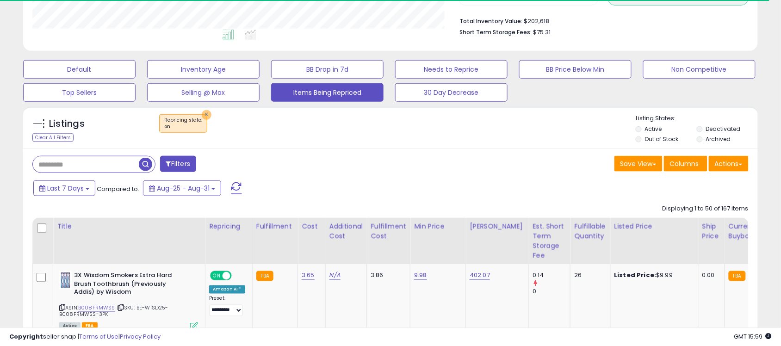
click at [205, 112] on button "×" at bounding box center [207, 115] width 10 height 10
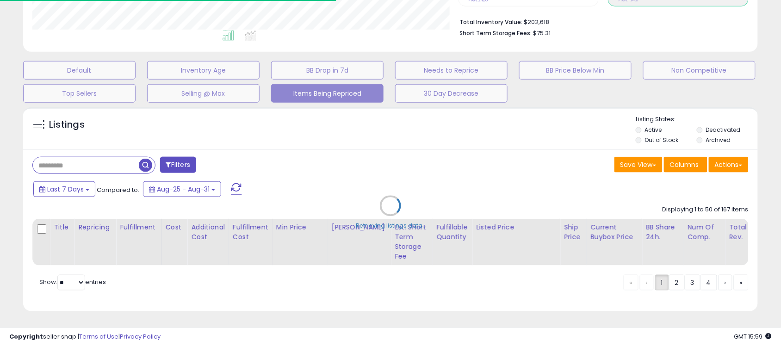
scroll to position [462772, 462535]
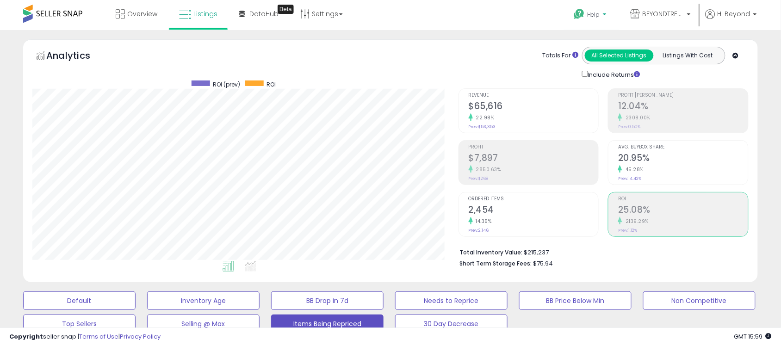
drag, startPoint x: 589, startPoint y: 17, endPoint x: 595, endPoint y: 22, distance: 8.5
click at [595, 22] on link "Help" at bounding box center [591, 15] width 49 height 29
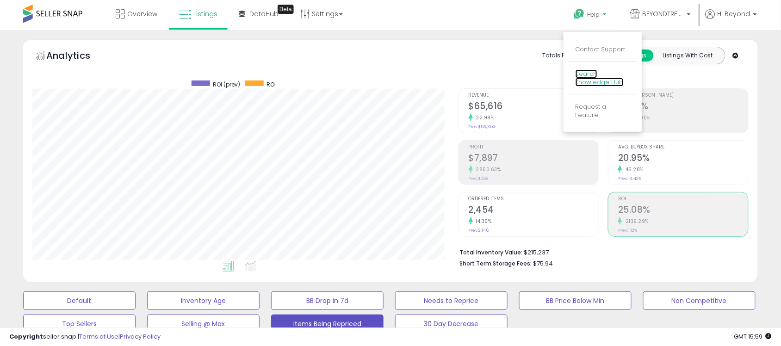
click at [596, 77] on link "Search Knowledge Hub" at bounding box center [600, 78] width 48 height 18
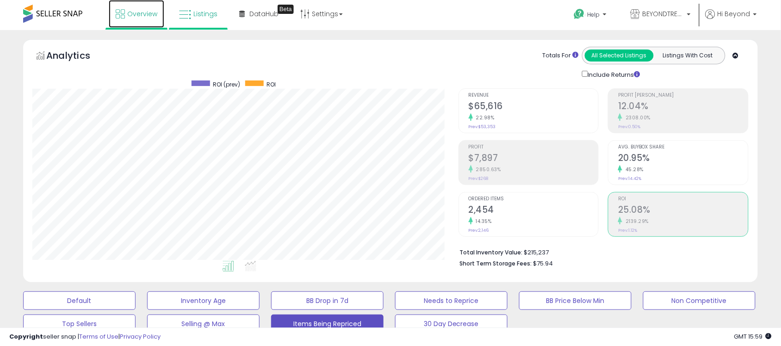
click at [125, 15] on icon at bounding box center [120, 13] width 9 height 9
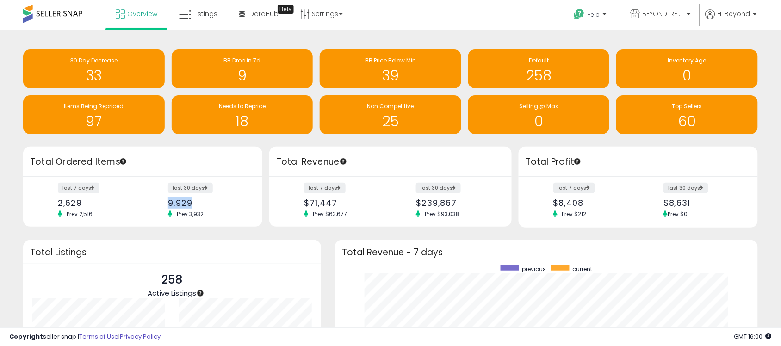
drag, startPoint x: 158, startPoint y: 202, endPoint x: 202, endPoint y: 202, distance: 44.0
click at [202, 202] on div "last 7 days 2,629 Prev: 2,516 last 30 days 9,929 Prev: 3,932" at bounding box center [142, 202] width 239 height 50
drag, startPoint x: 56, startPoint y: 200, endPoint x: 109, endPoint y: 200, distance: 52.8
click at [109, 200] on div "last 7 days 2,629 Prev: 2,516" at bounding box center [97, 201] width 92 height 34
click at [109, 200] on div "2,629" at bounding box center [97, 203] width 78 height 10
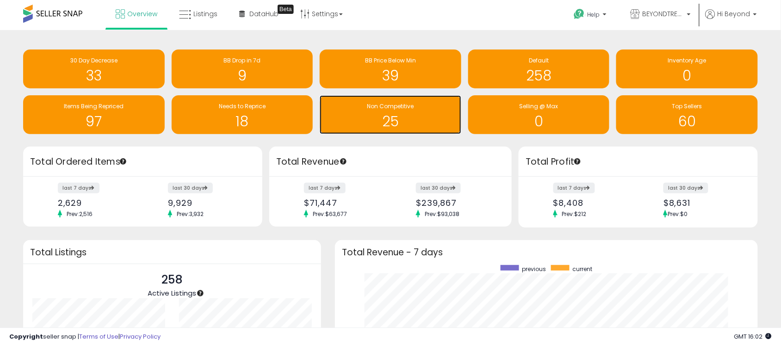
click at [370, 114] on h1 "25" at bounding box center [391, 121] width 132 height 15
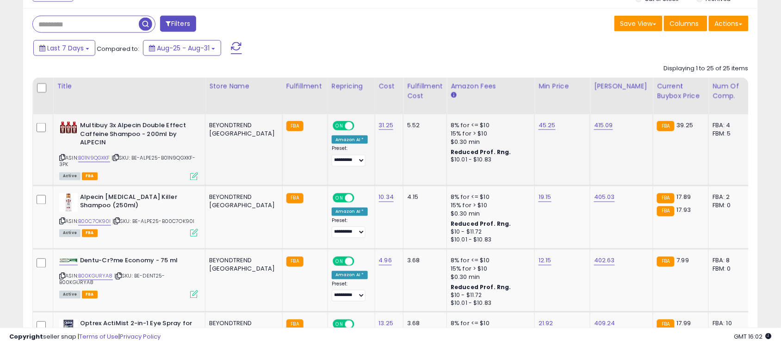
scroll to position [386, 0]
